Goal: Information Seeking & Learning: Find contact information

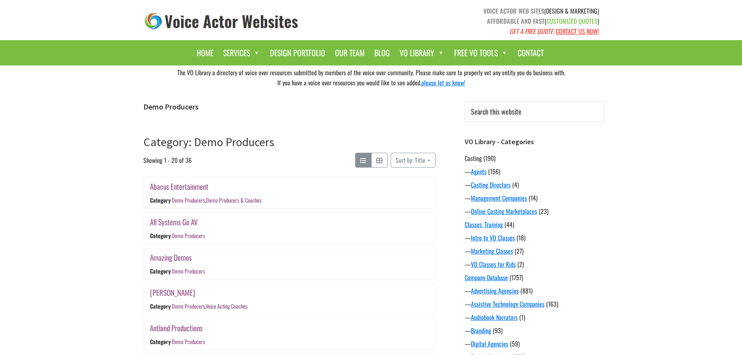
click at [472, 159] on link "Casting" at bounding box center [473, 157] width 17 height 9
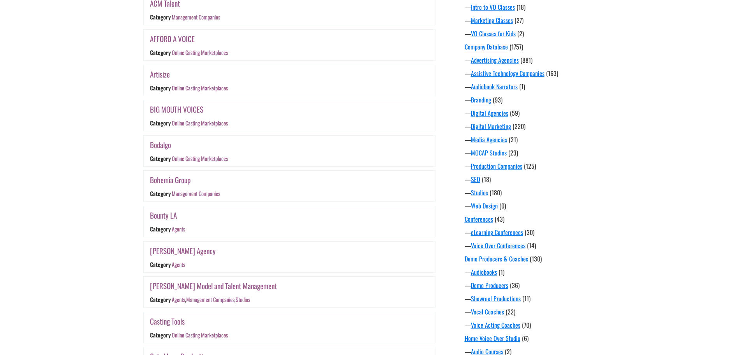
scroll to position [234, 0]
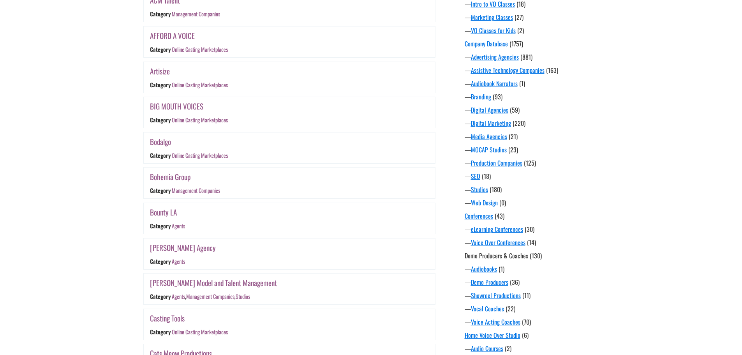
click at [486, 258] on link "Demo Producers & Coaches" at bounding box center [496, 255] width 63 height 9
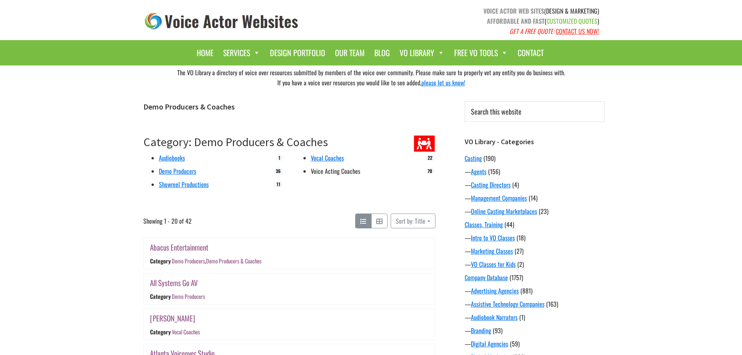
click at [335, 173] on link "Voice Acting Coaches" at bounding box center [335, 170] width 49 height 9
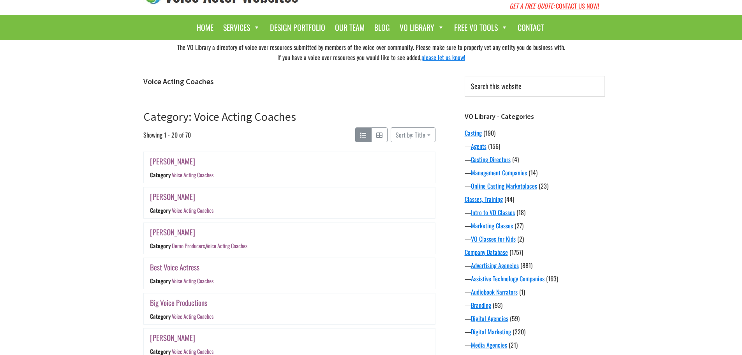
scroll to position [78, 0]
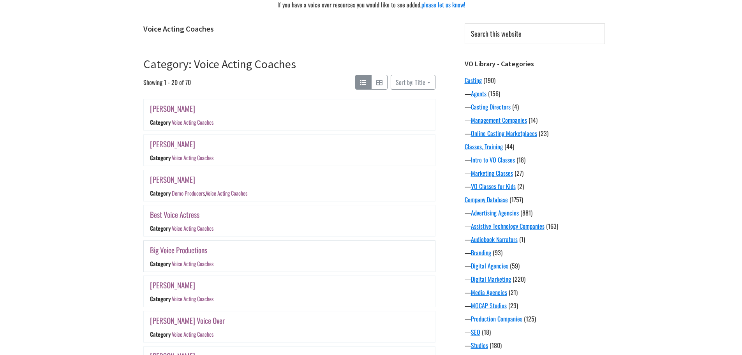
click at [180, 254] on link "Big Voice Productions" at bounding box center [178, 249] width 57 height 11
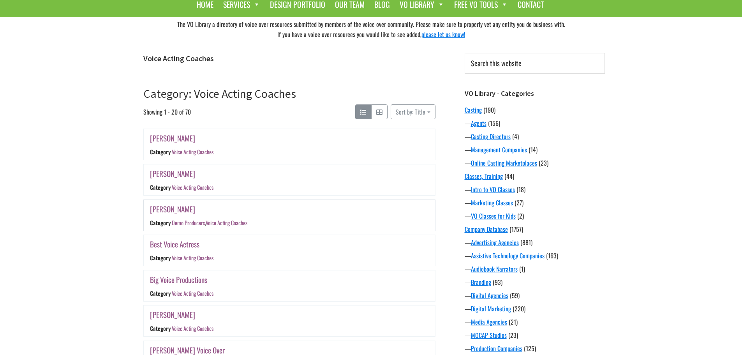
scroll to position [0, 0]
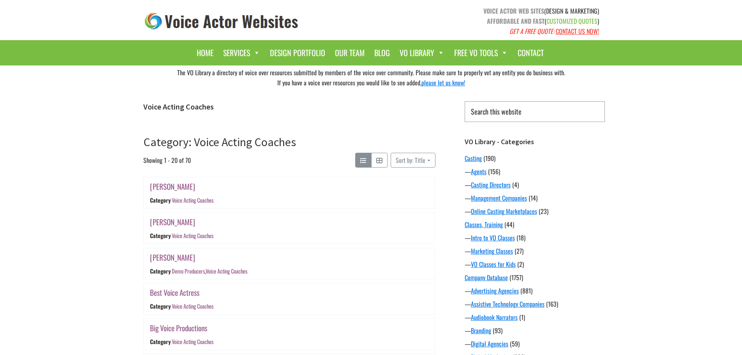
click at [506, 108] on input "Search this website" at bounding box center [535, 111] width 140 height 21
type input "colorado"
click at [604, 101] on input "Search" at bounding box center [604, 101] width 0 height 0
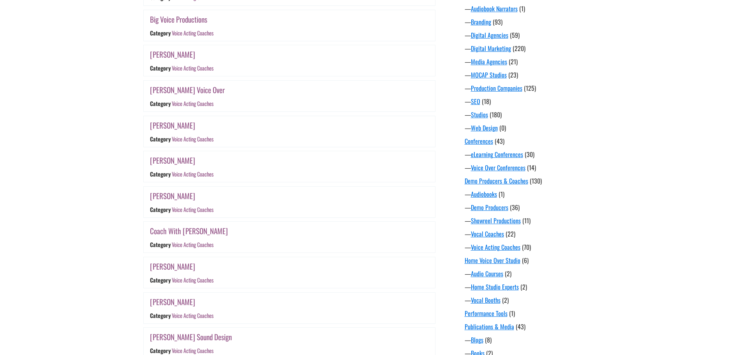
scroll to position [312, 0]
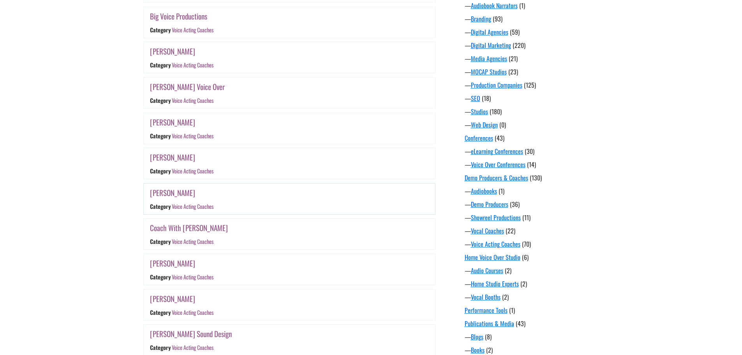
click at [171, 195] on link "Carrie Olsen" at bounding box center [172, 192] width 45 height 11
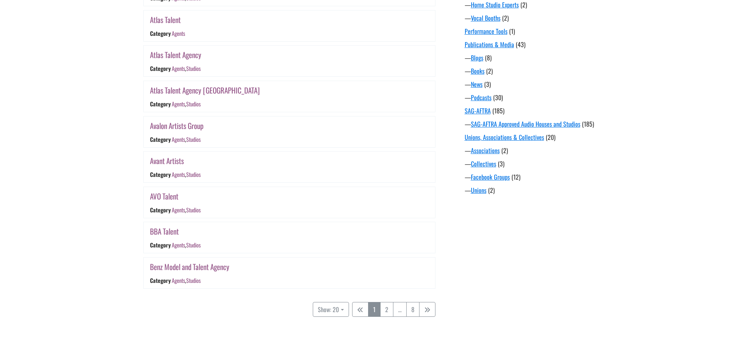
scroll to position [629, 0]
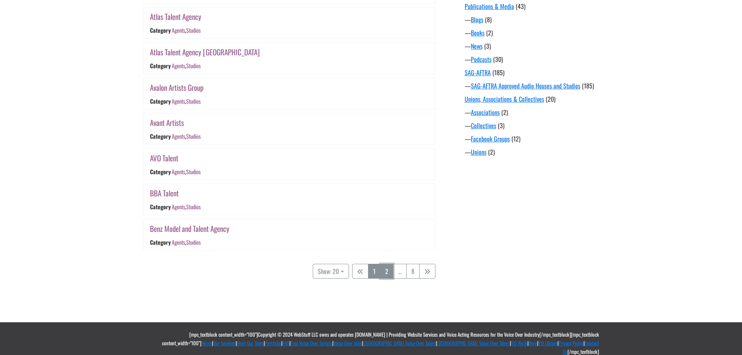
click at [384, 271] on link "2" at bounding box center [386, 271] width 13 height 15
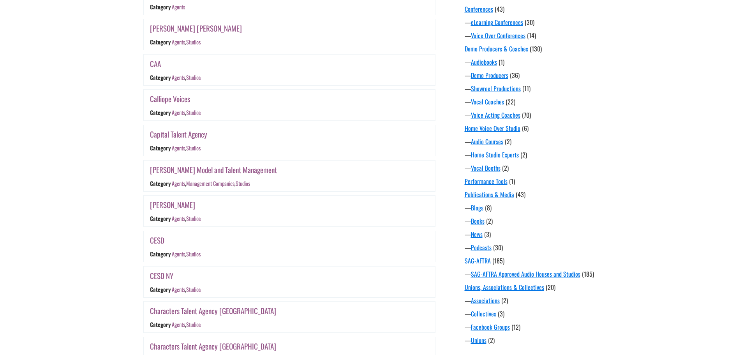
scroll to position [464, 0]
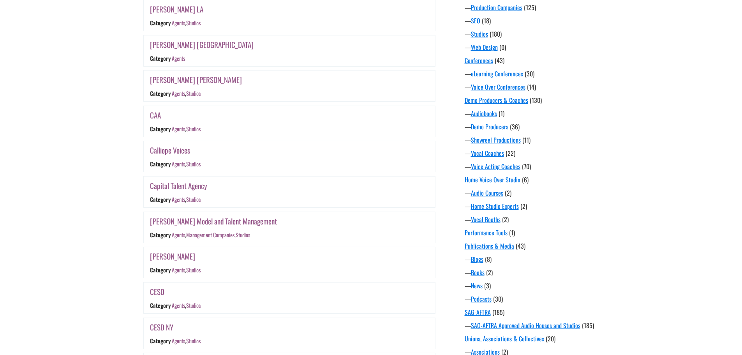
drag, startPoint x: 124, startPoint y: 72, endPoint x: 123, endPoint y: 48, distance: 23.8
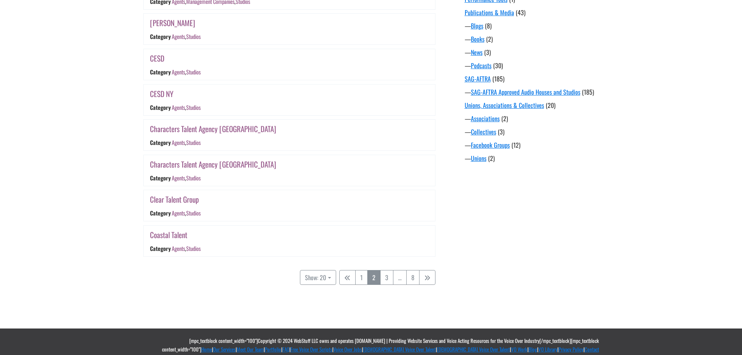
drag, startPoint x: 125, startPoint y: 46, endPoint x: 114, endPoint y: 116, distance: 71.3
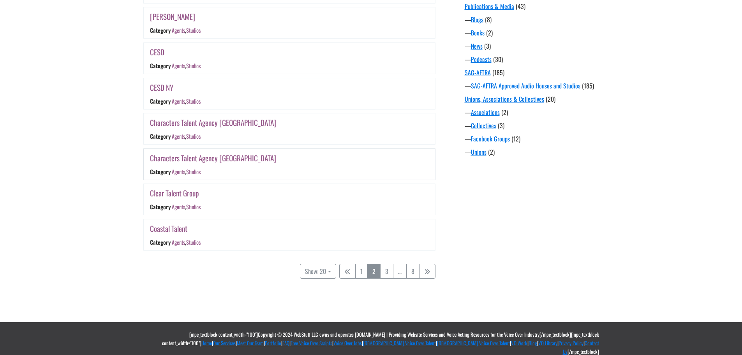
click at [199, 159] on link "Characters Talent Agency Vancouver" at bounding box center [213, 157] width 126 height 11
click at [179, 231] on link "Coastal Talent" at bounding box center [168, 228] width 37 height 11
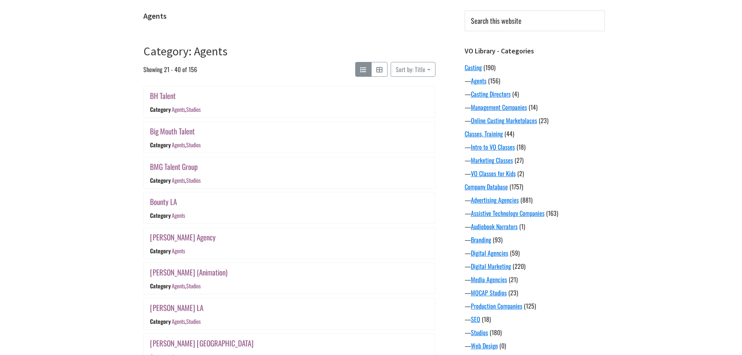
scroll to position [83, 0]
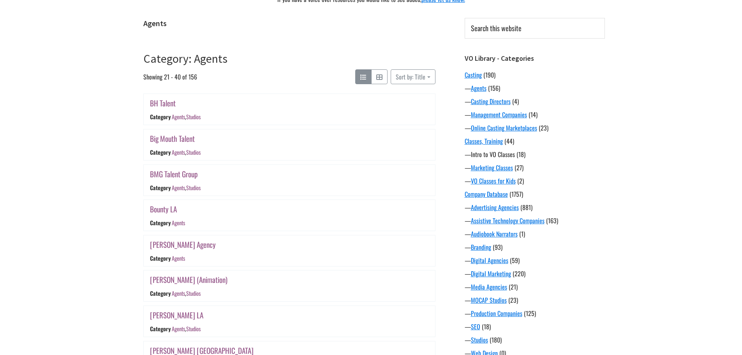
click at [495, 157] on link "Intro to VO Classes" at bounding box center [493, 154] width 44 height 9
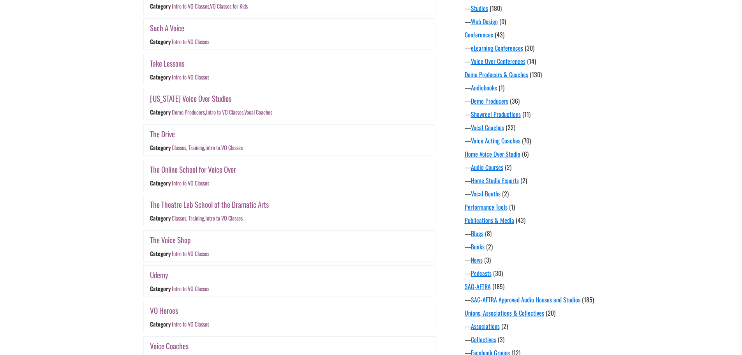
scroll to position [467, 0]
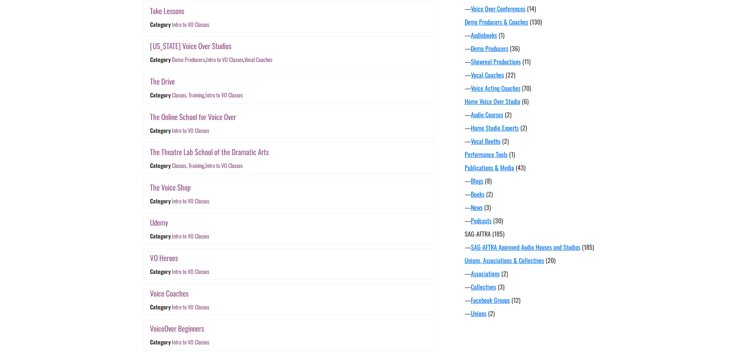
click at [489, 235] on link "SAG-AFTRA" at bounding box center [478, 233] width 26 height 9
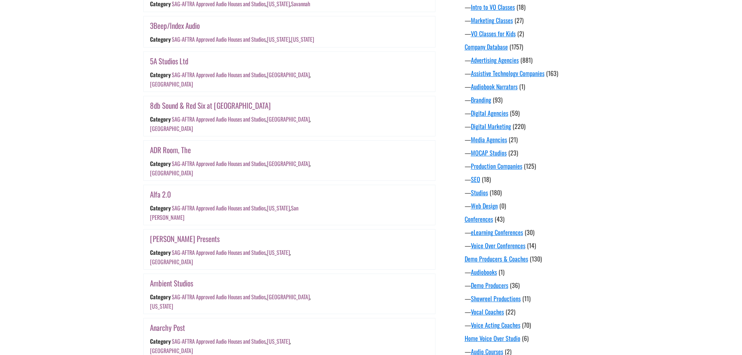
scroll to position [234, 0]
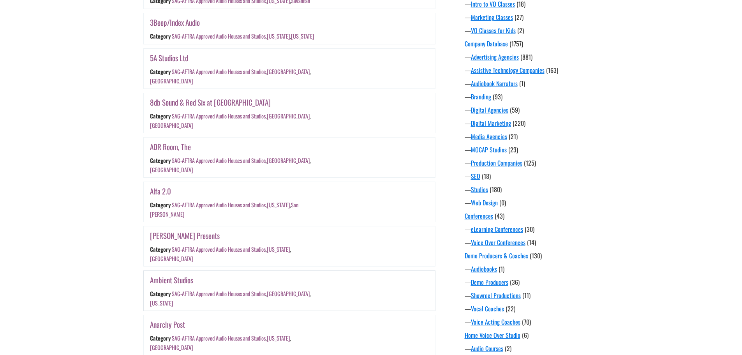
click at [171, 274] on link "Ambient Studios" at bounding box center [171, 279] width 43 height 11
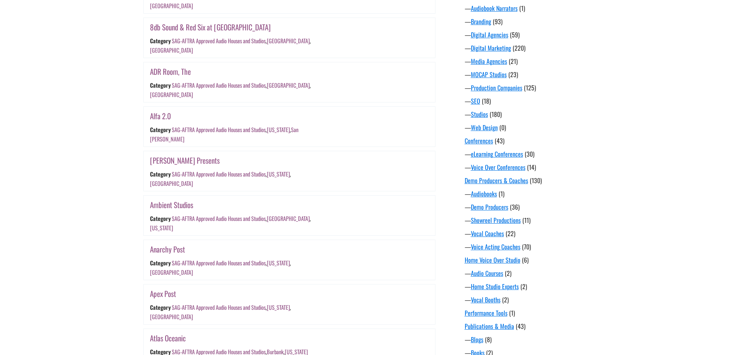
scroll to position [0, 0]
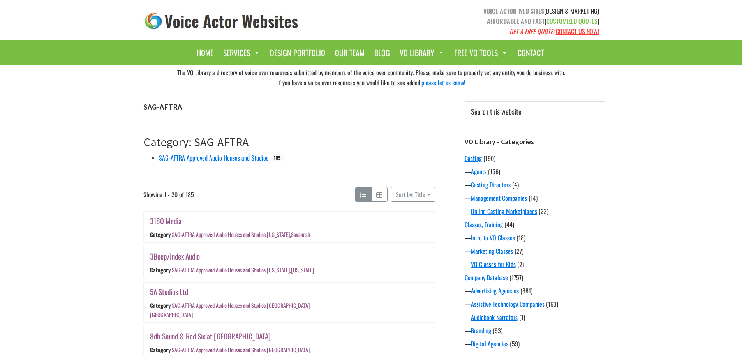
drag, startPoint x: 357, startPoint y: 289, endPoint x: 363, endPoint y: 154, distance: 135.7
click at [484, 109] on input "Search this website" at bounding box center [535, 111] width 140 height 21
type input "denver"
click at [604, 101] on input "Search" at bounding box center [604, 101] width 0 height 0
click at [169, 218] on link "3180 Media" at bounding box center [166, 220] width 32 height 11
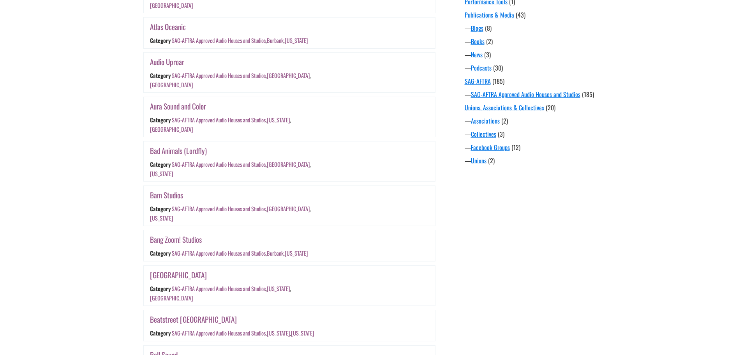
scroll to position [623, 0]
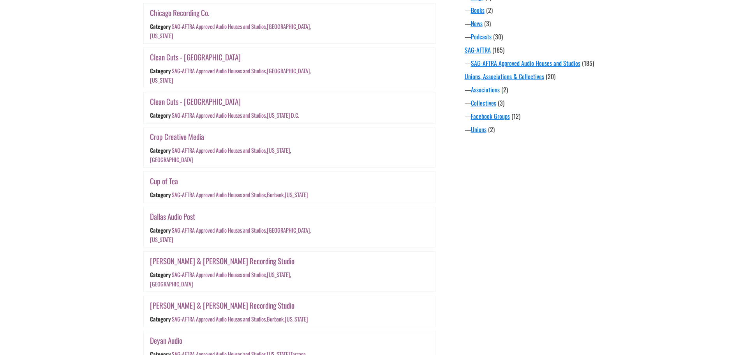
scroll to position [654, 0]
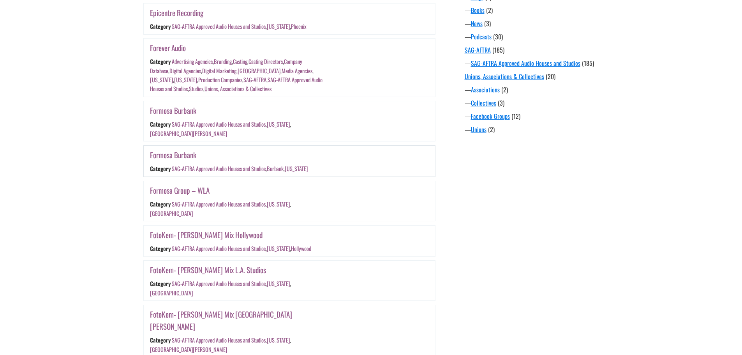
scroll to position [654, 0]
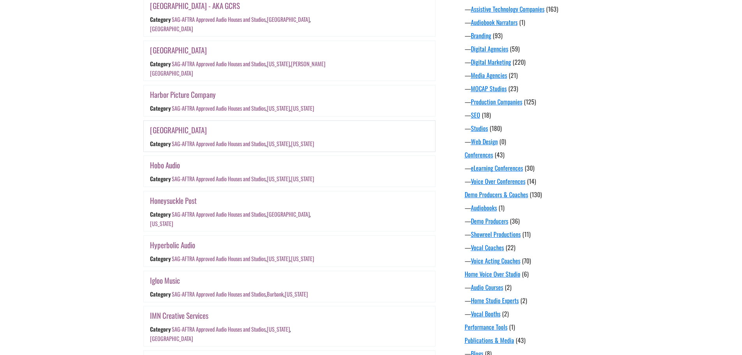
scroll to position [343, 0]
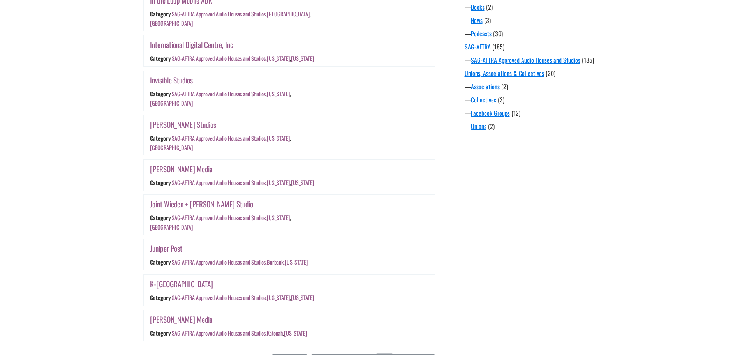
click at [385, 354] on link "5" at bounding box center [384, 361] width 13 height 15
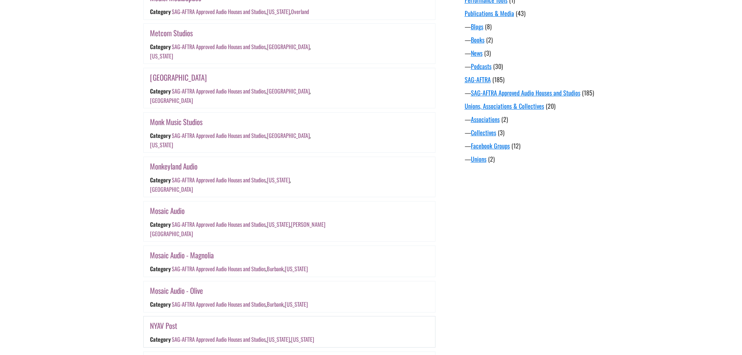
scroll to position [654, 0]
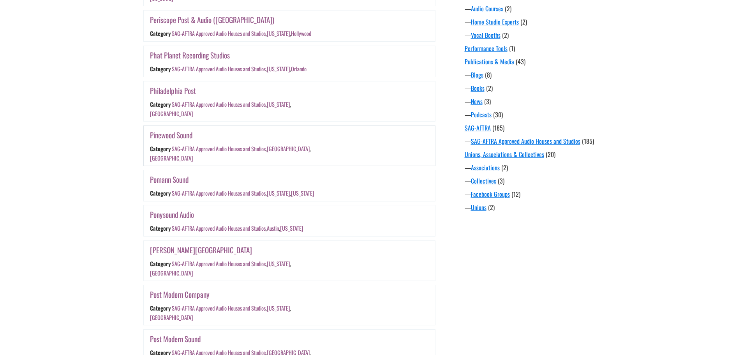
scroll to position [576, 0]
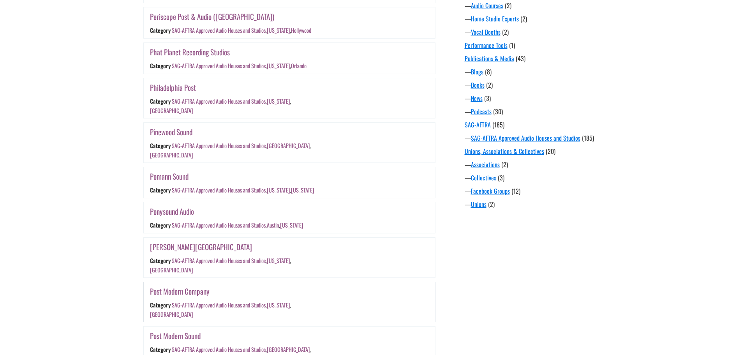
click at [273, 301] on link "[US_STATE]" at bounding box center [277, 305] width 23 height 8
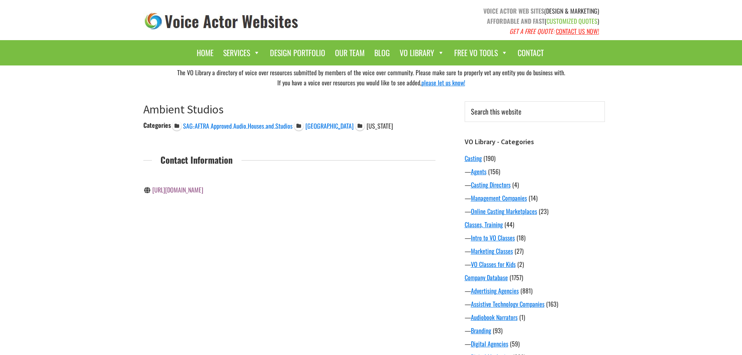
click at [355, 124] on icon "Ambient Studios" at bounding box center [359, 125] width 9 height 9
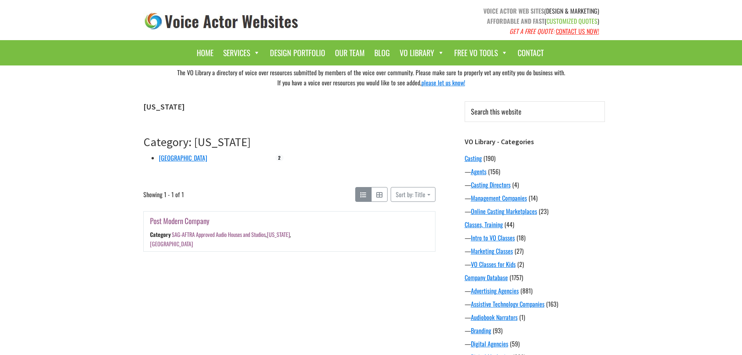
click at [188, 223] on link "Post Modern Company" at bounding box center [180, 220] width 60 height 11
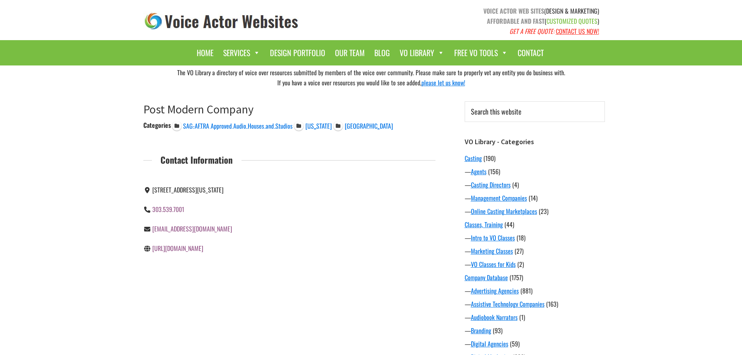
click at [202, 250] on link "[URL][DOMAIN_NAME]" at bounding box center [177, 247] width 51 height 9
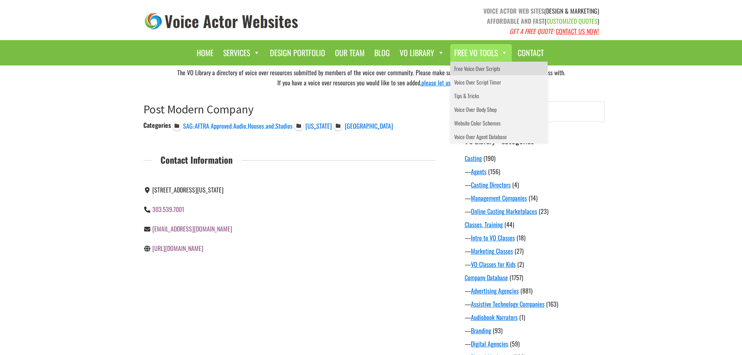
click at [498, 71] on link "Free Voice Over Scripts" at bounding box center [498, 69] width 97 height 14
